Goal: Transaction & Acquisition: Purchase product/service

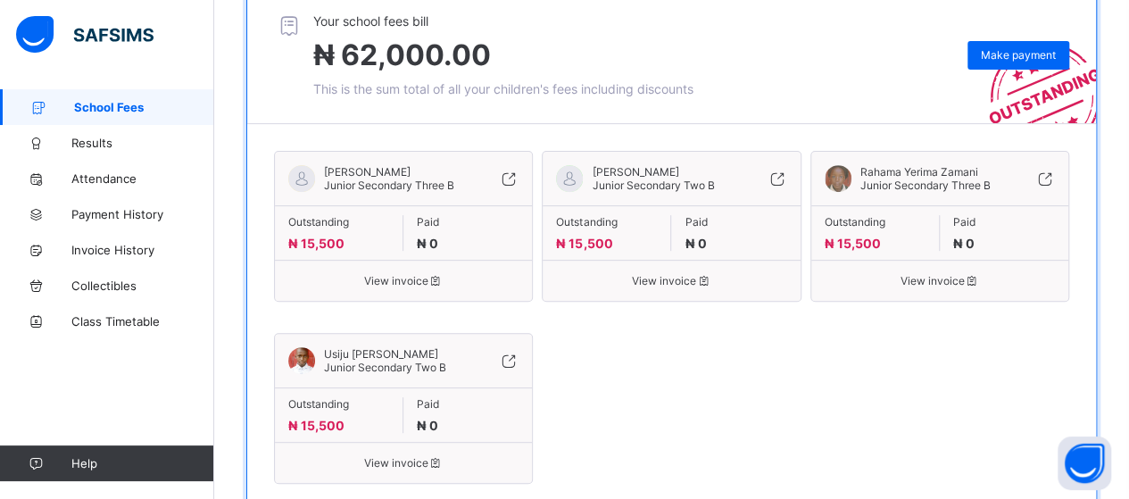
scroll to position [268, 0]
click at [1044, 51] on span "Make payment" at bounding box center [1018, 54] width 75 height 13
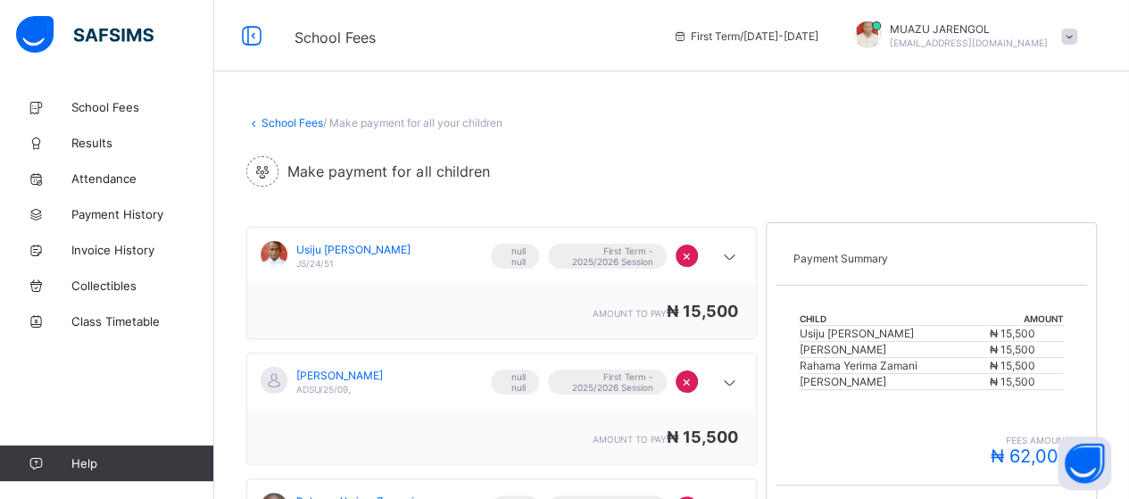
click at [966, 197] on div "School Fees / Make payment for all your children Make payment for all children …" at bounding box center [671, 371] width 915 height 565
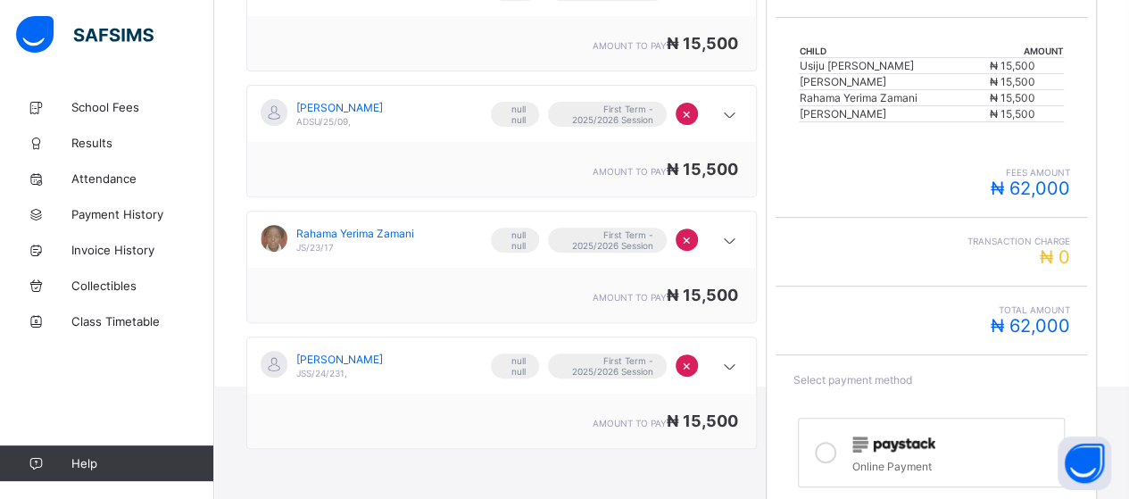
scroll to position [349, 0]
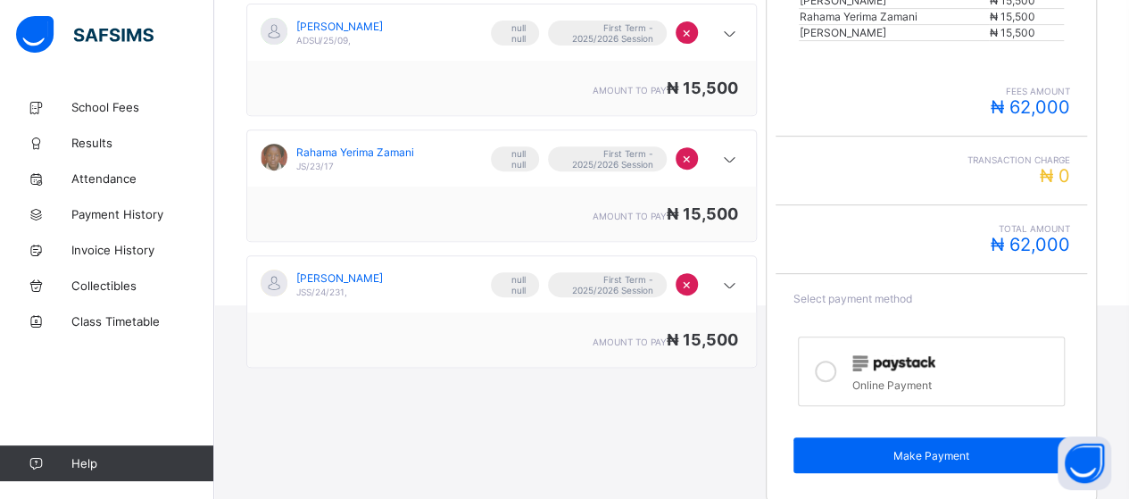
click at [835, 361] on icon at bounding box center [825, 371] width 21 height 21
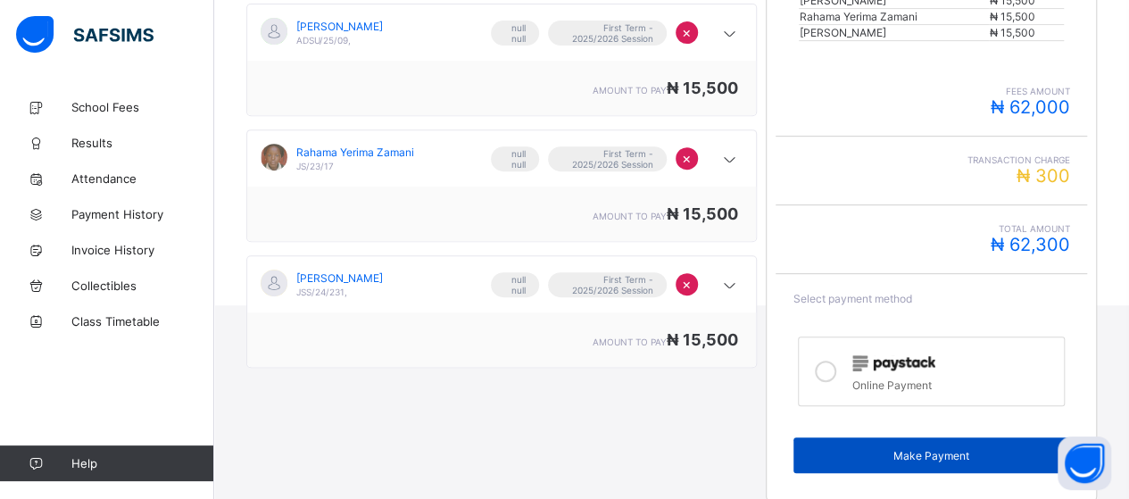
click at [901, 451] on div "Make Payment" at bounding box center [932, 455] width 277 height 36
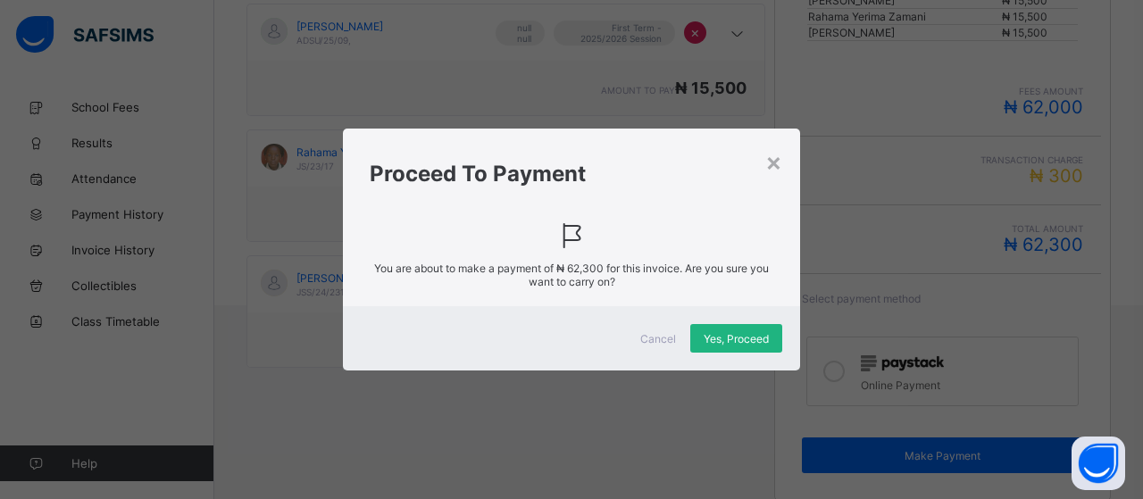
click at [736, 337] on span "Yes, Proceed" at bounding box center [735, 338] width 65 height 13
click at [739, 328] on div "Yes, Proceed" at bounding box center [736, 338] width 92 height 29
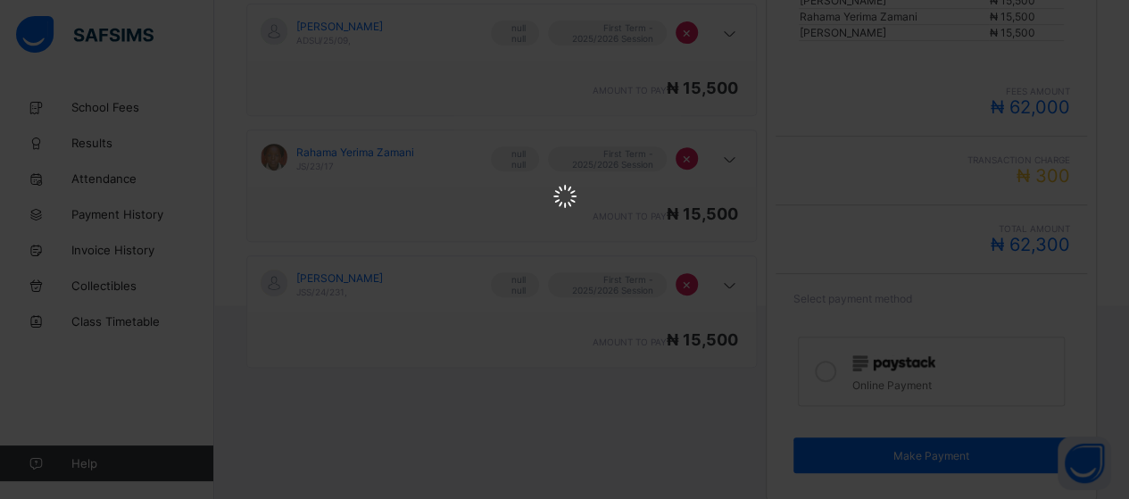
scroll to position [0, 0]
click at [752, 219] on html at bounding box center [564, 198] width 1129 height 396
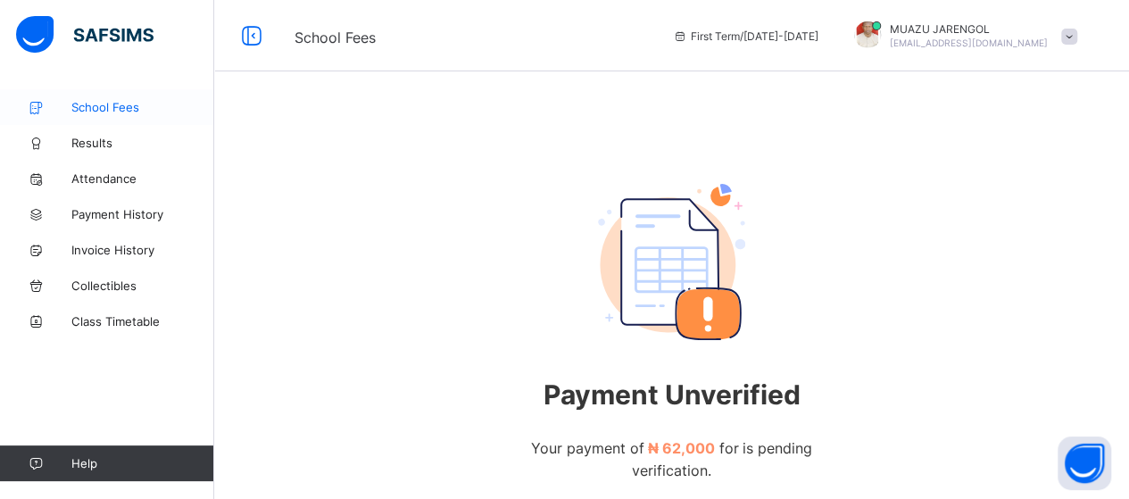
click at [102, 104] on span "School Fees" at bounding box center [142, 107] width 143 height 14
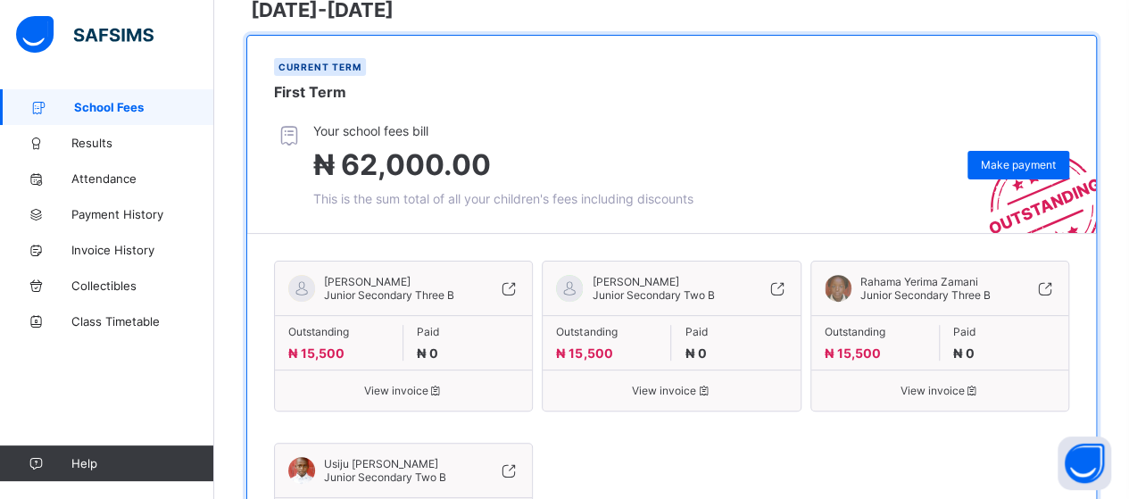
scroll to position [153, 0]
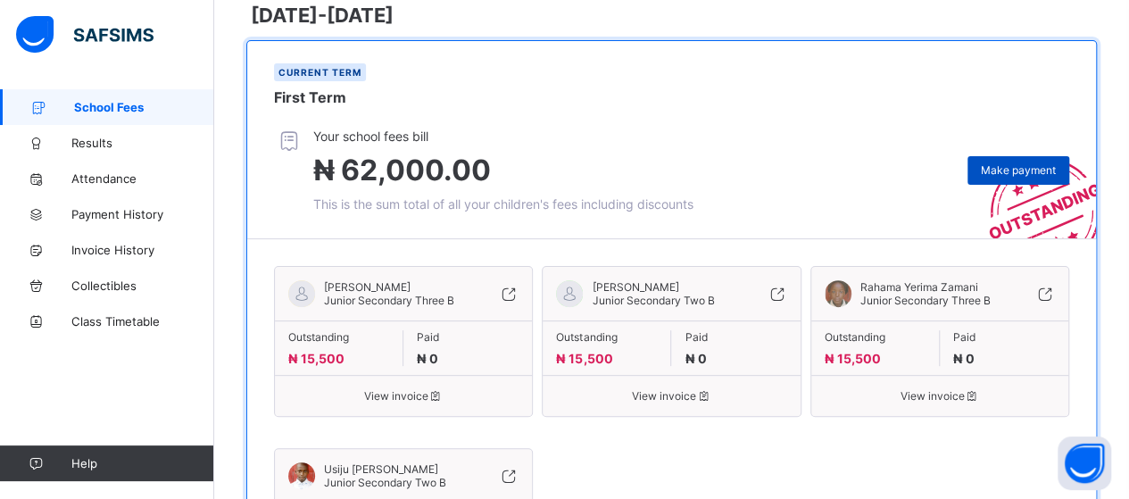
click at [1035, 167] on span "Make payment" at bounding box center [1018, 169] width 75 height 13
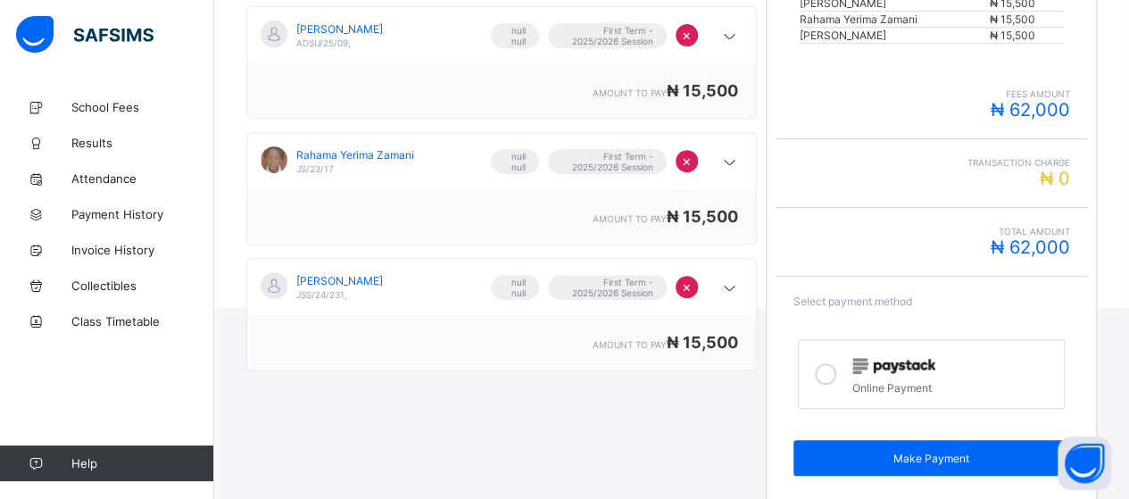
scroll to position [349, 0]
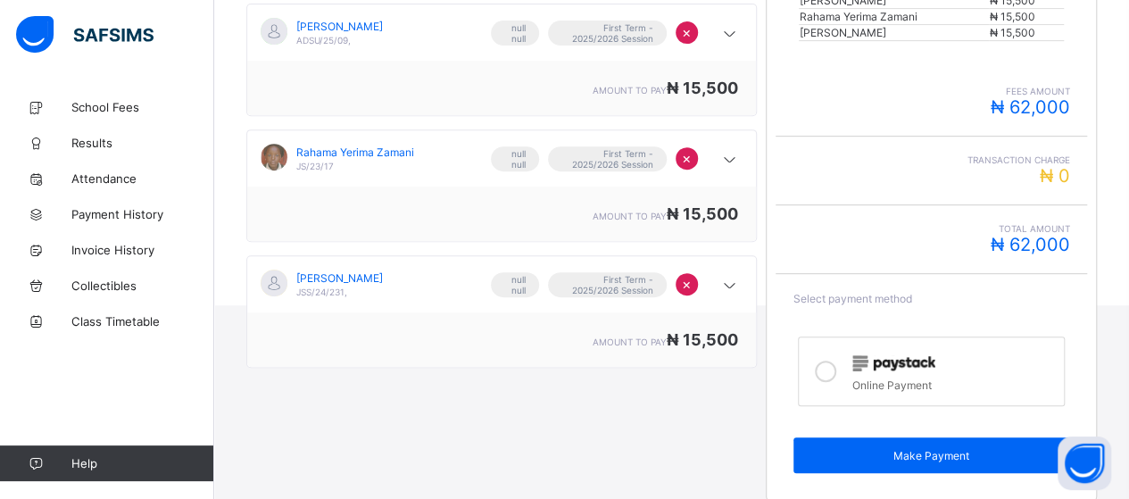
click at [825, 361] on icon at bounding box center [825, 371] width 21 height 21
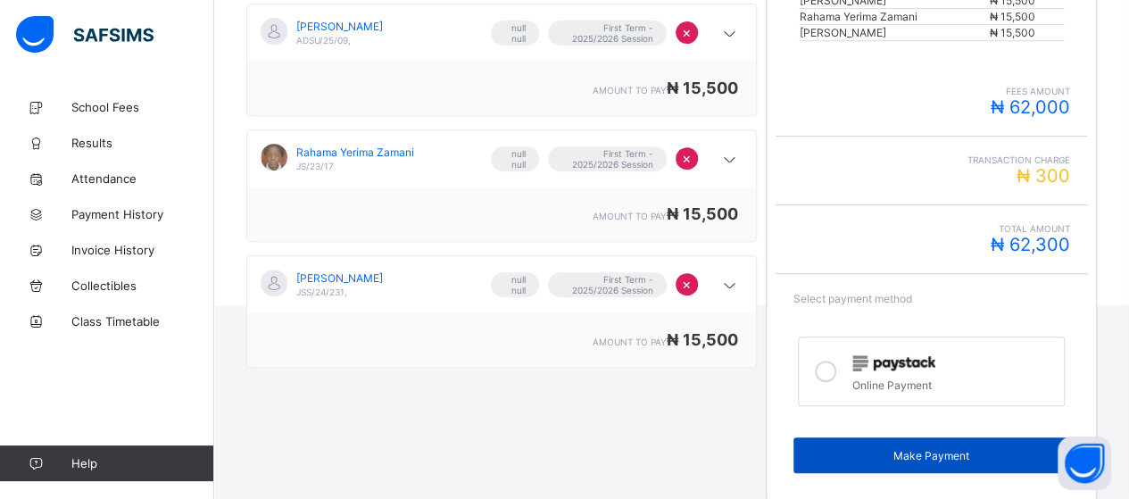
click at [919, 449] on span "Make Payment" at bounding box center [932, 455] width 250 height 13
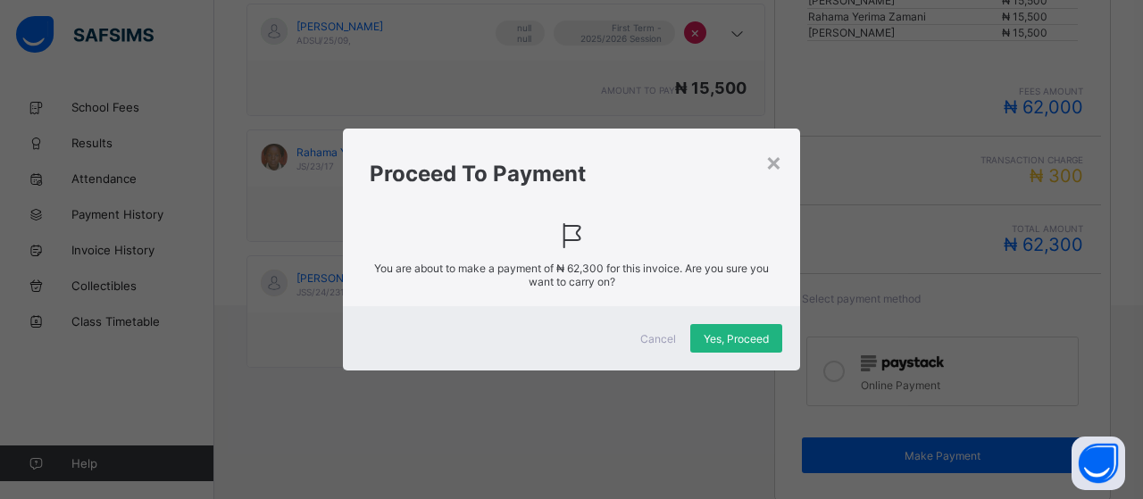
click at [721, 334] on span "Yes, Proceed" at bounding box center [735, 338] width 65 height 13
